Goal: Navigation & Orientation: Find specific page/section

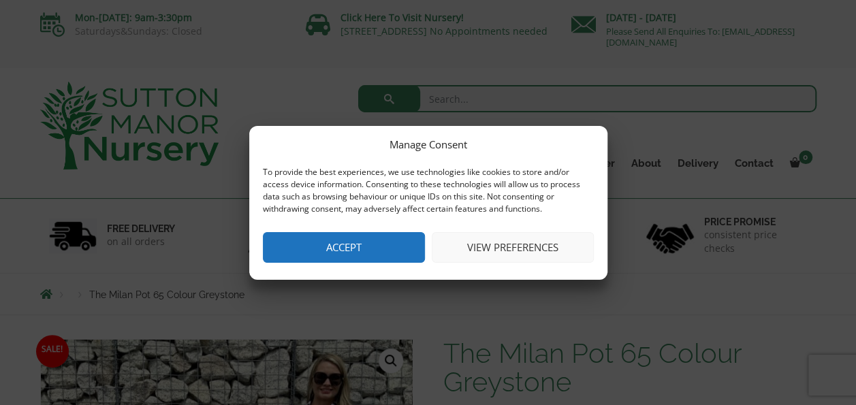
click at [358, 247] on button "Accept" at bounding box center [344, 247] width 162 height 31
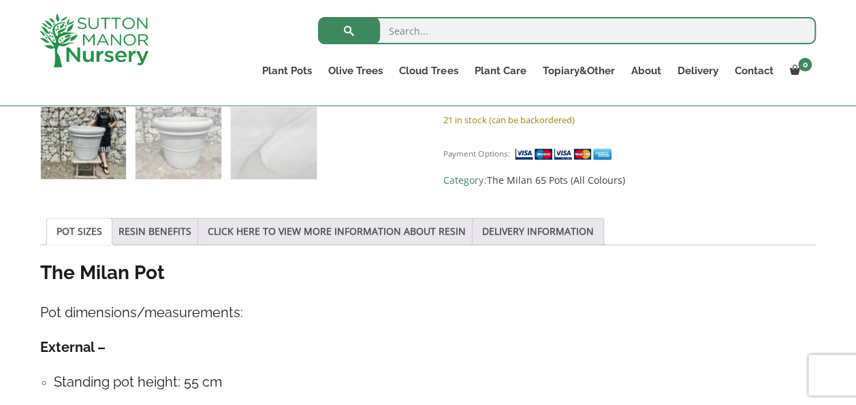
scroll to position [409, 0]
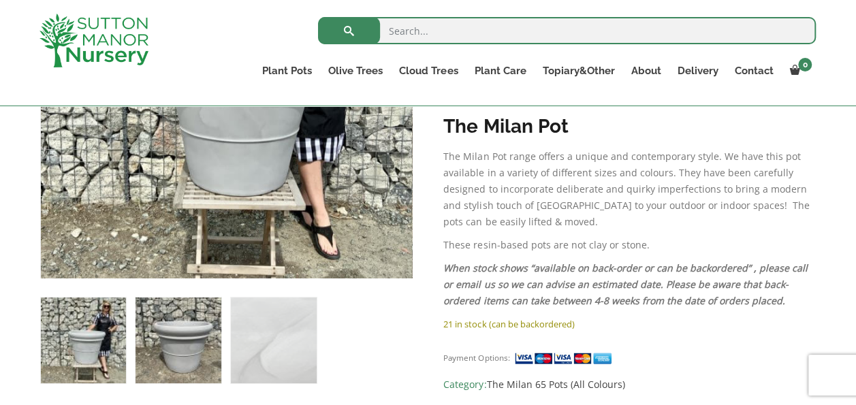
click at [193, 350] on img at bounding box center [178, 340] width 85 height 85
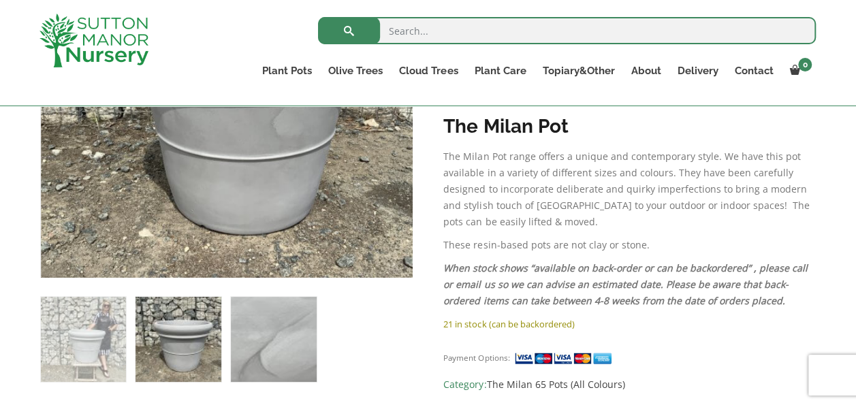
click at [289, 339] on img at bounding box center [273, 339] width 85 height 85
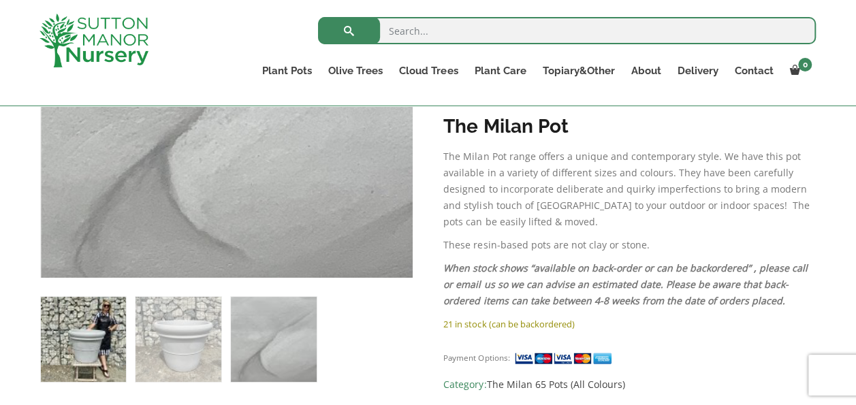
click at [102, 357] on img at bounding box center [83, 339] width 85 height 85
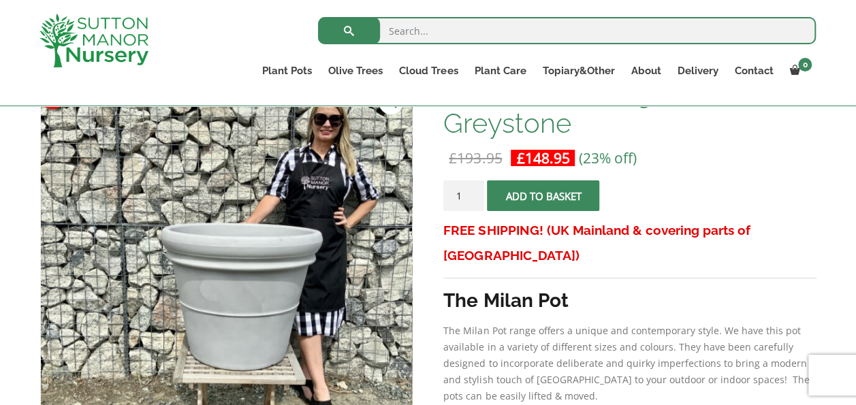
scroll to position [204, 0]
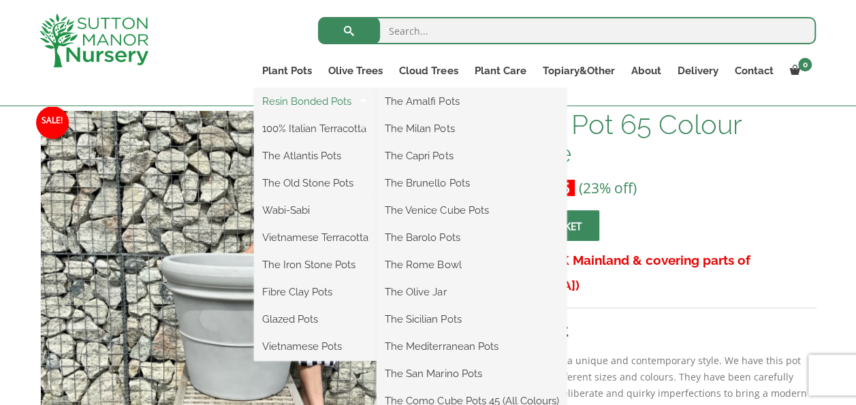
click at [310, 103] on link "Resin Bonded Pots" at bounding box center [315, 101] width 123 height 20
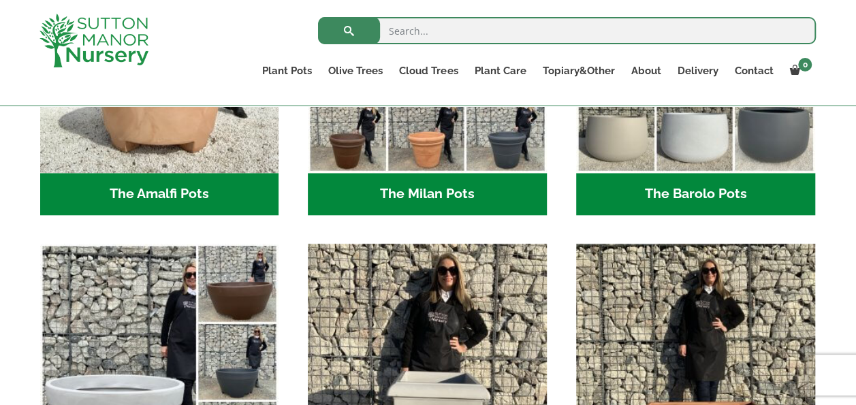
scroll to position [409, 0]
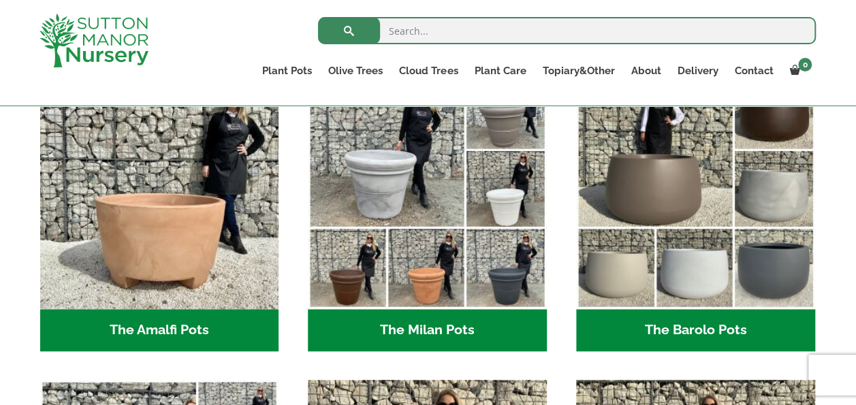
click at [467, 326] on h2 "The Milan Pots (35)" at bounding box center [427, 330] width 239 height 42
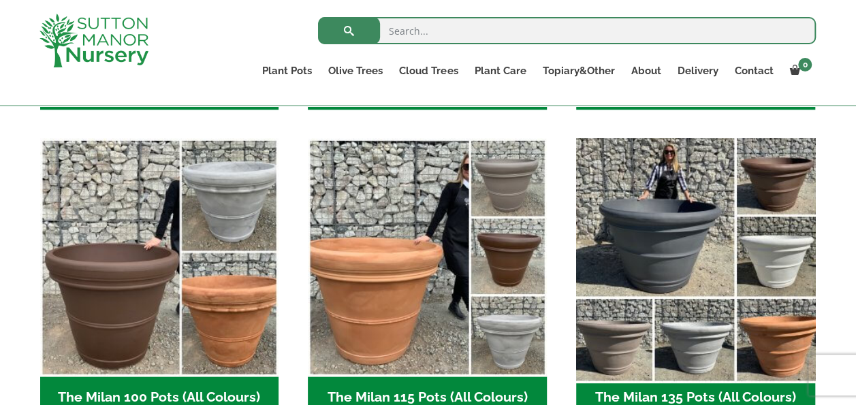
scroll to position [613, 0]
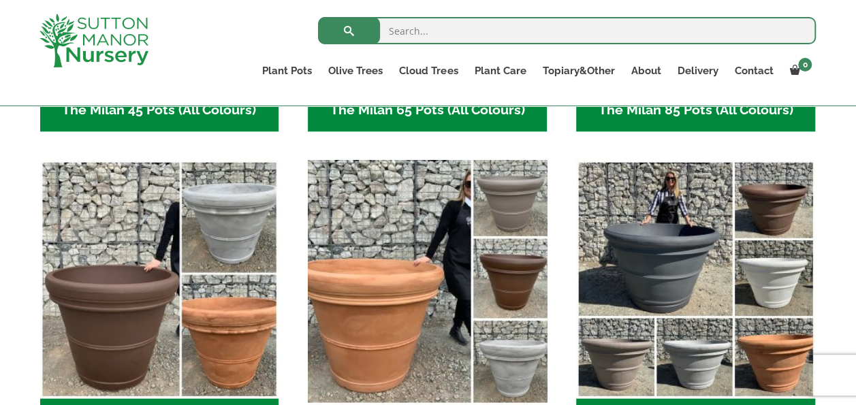
click at [420, 315] on img "Visit product category The Milan 115 Pots (All Colours)" at bounding box center [428, 279] width 251 height 251
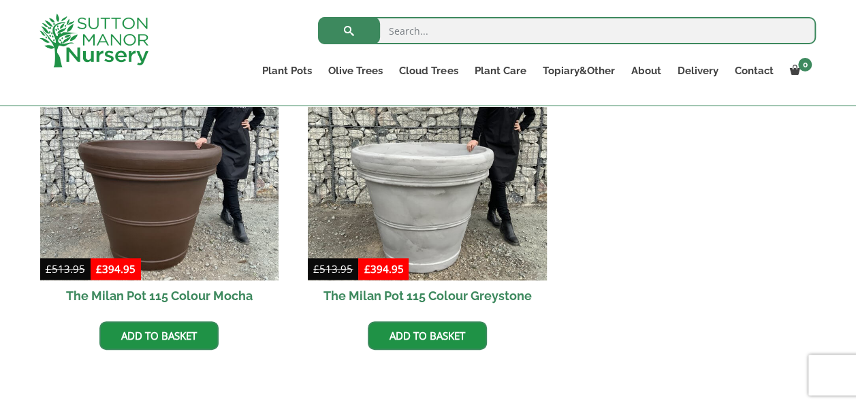
scroll to position [273, 0]
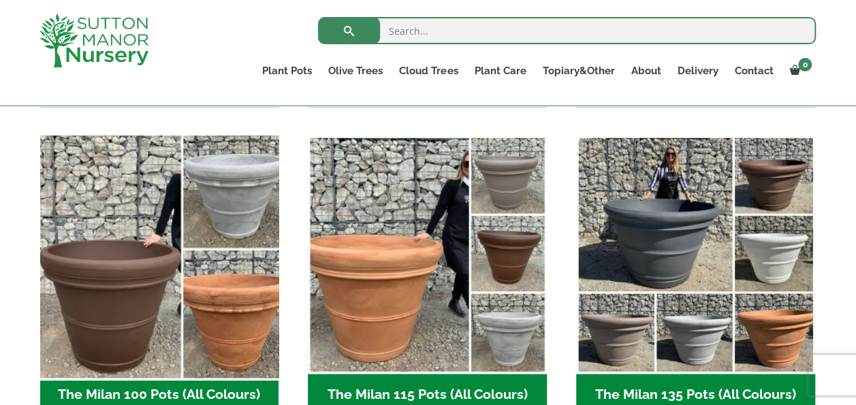
scroll to position [545, 0]
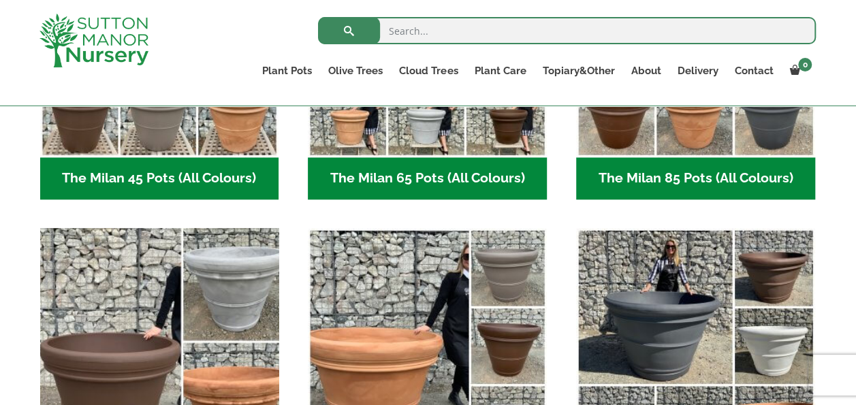
click at [184, 313] on img "Visit product category The Milan 100 Pots (All Colours)" at bounding box center [159, 347] width 251 height 251
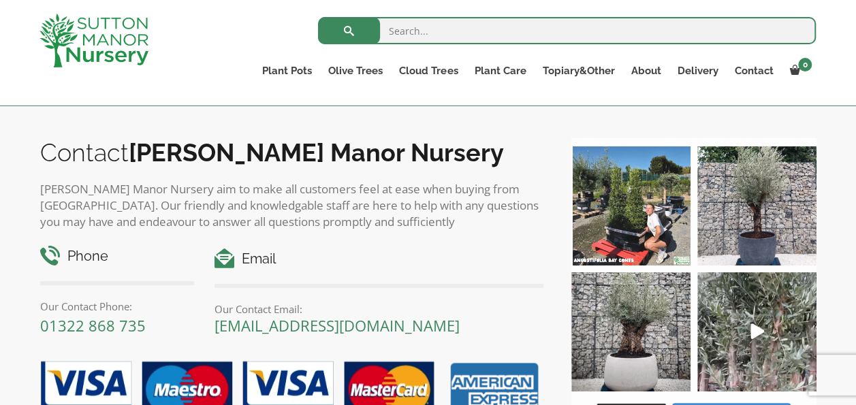
scroll to position [1090, 0]
